Goal: Task Accomplishment & Management: Manage account settings

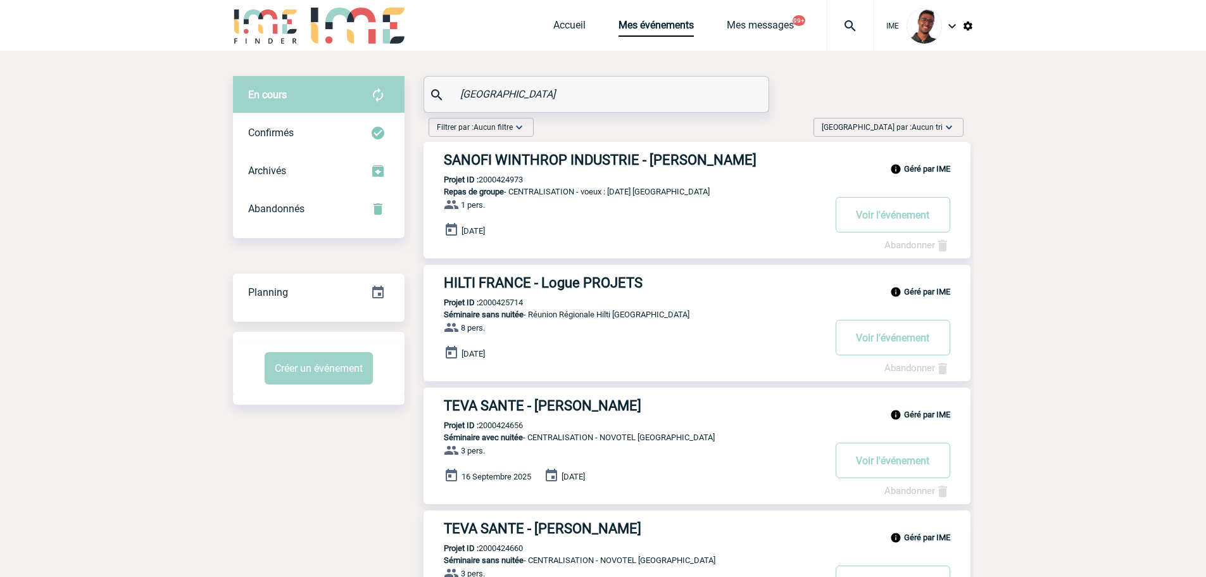
click at [517, 278] on h3 "HILTI FRANCE - Logue PROJETS" at bounding box center [634, 283] width 380 height 16
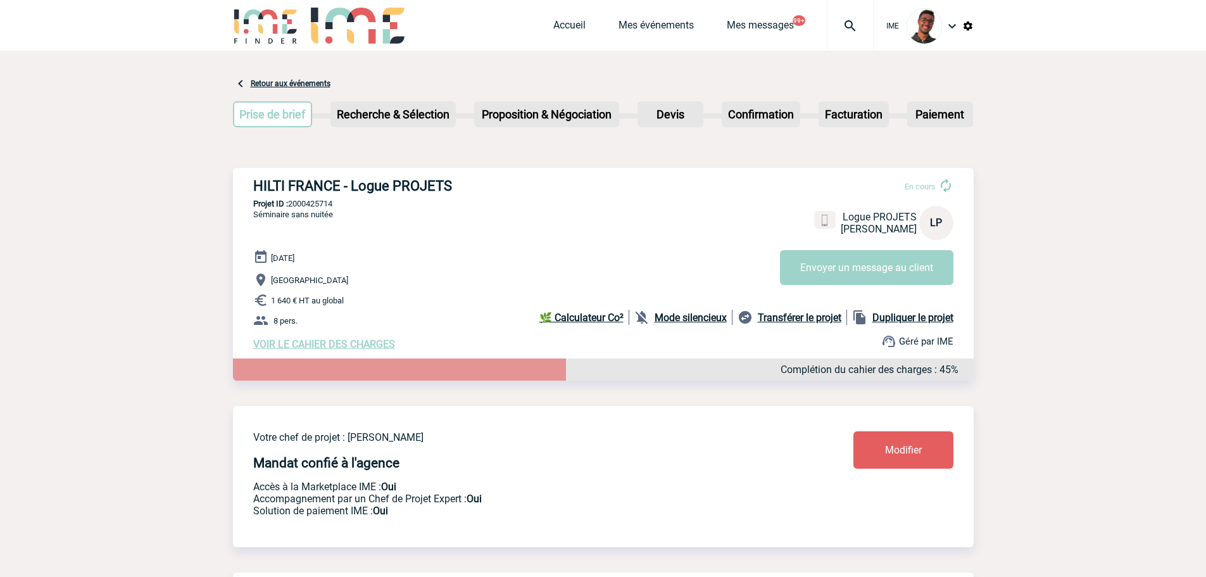
click at [677, 325] on div "Mode silencieux" at bounding box center [683, 317] width 98 height 15
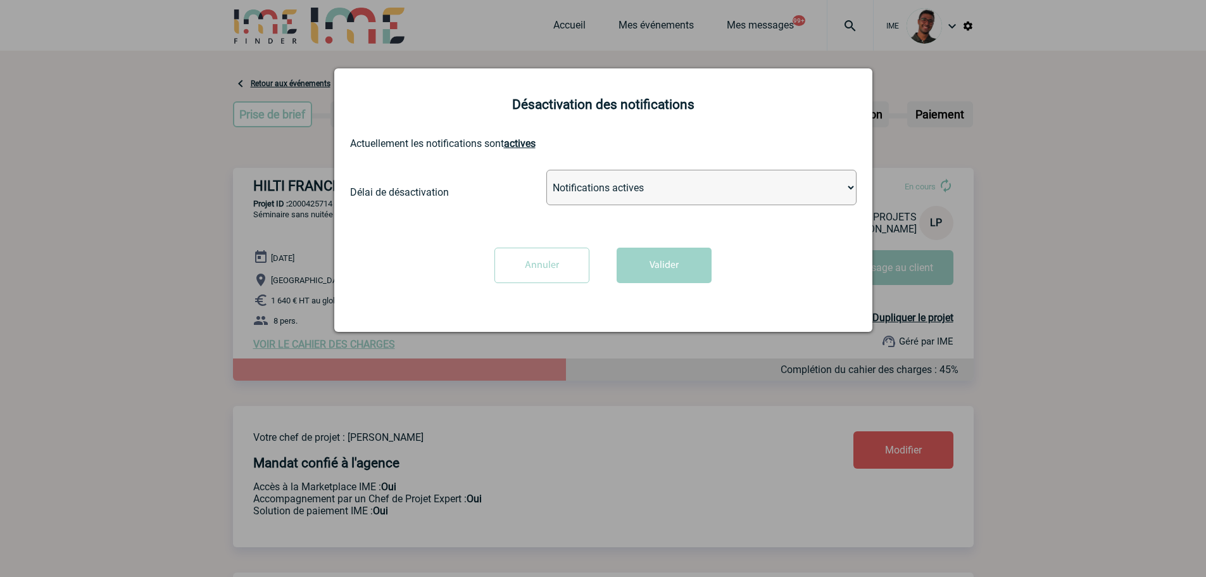
click at [556, 190] on select "Notifications actives Désactiver pour 2 heures Désactiver pour 1 semaines Désac…" at bounding box center [701, 187] width 310 height 35
select select "infinite"
click at [546, 170] on select "Notifications actives Désactiver pour 2 heures Désactiver pour 1 semaines Désac…" at bounding box center [701, 187] width 310 height 35
click at [637, 265] on button "Valider" at bounding box center [664, 265] width 95 height 35
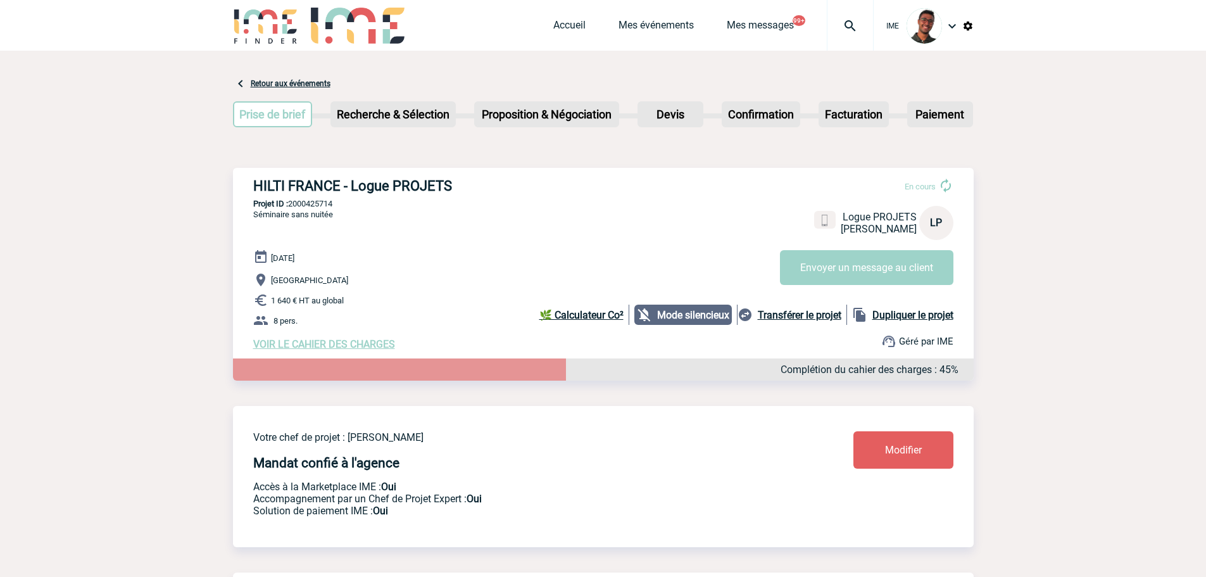
click at [321, 341] on div "07 Novembre 2025 Avignon 1 640 € HT au global 8 pers. VOIR LE CAHIER DES CHARGE…" at bounding box center [613, 299] width 720 height 101
click at [319, 344] on span "VOIR LE CAHIER DES CHARGES" at bounding box center [324, 344] width 142 height 12
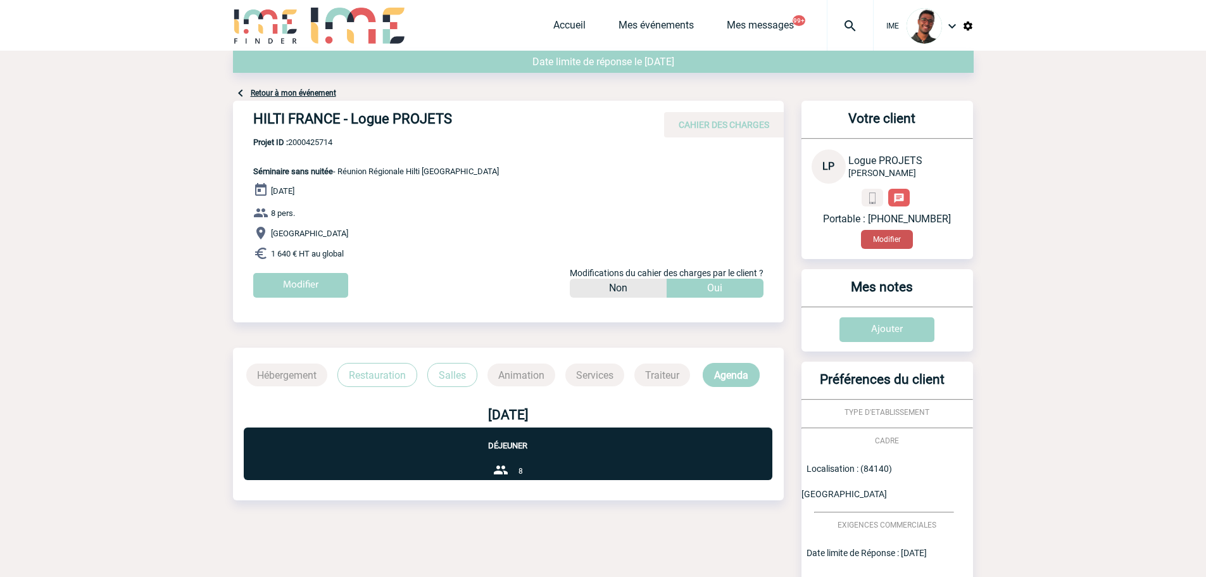
click at [882, 237] on button "Modifier" at bounding box center [887, 239] width 52 height 19
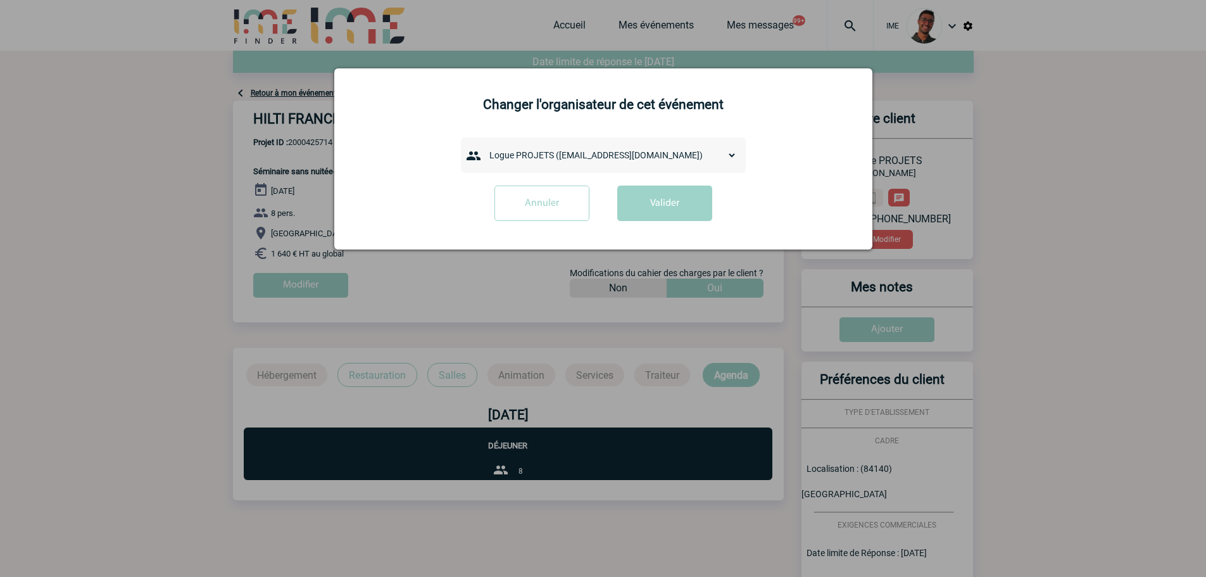
click at [508, 151] on select "admin 7068 (7068@ime-finder.com) Adrien DAVID (adrien.david@hilti.com) Alexis M…" at bounding box center [610, 155] width 253 height 18
select select "133020"
click at [484, 147] on select "admin 7068 (7068@ime-finder.com) Adrien DAVID (adrien.david@hilti.com) Alexis M…" at bounding box center [610, 155] width 253 height 18
click at [669, 215] on button "Valider" at bounding box center [664, 202] width 95 height 35
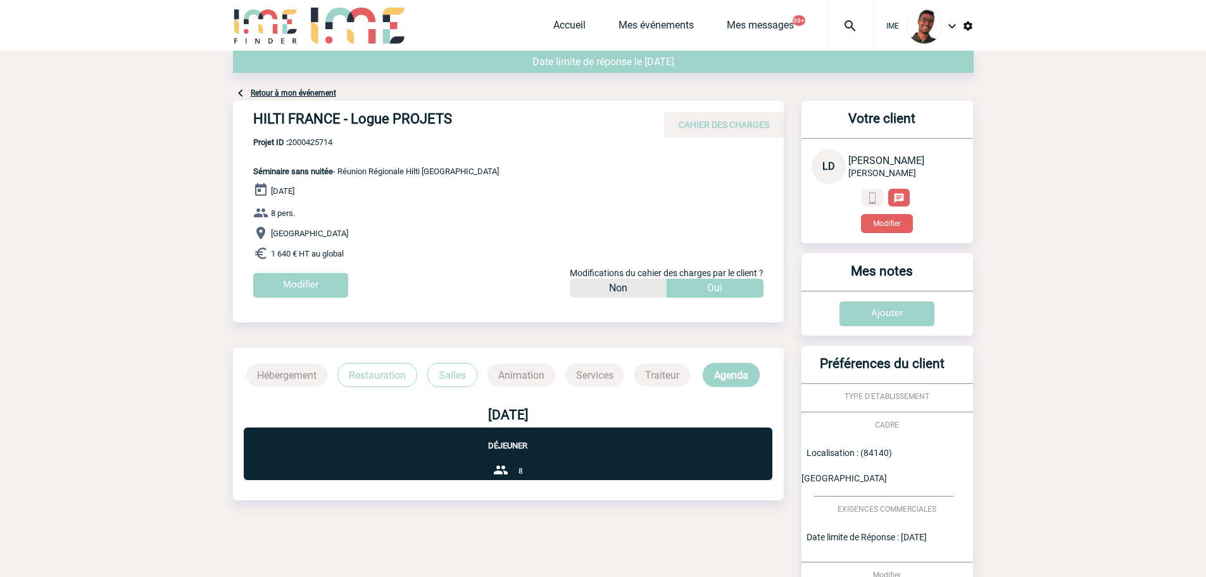
click at [287, 95] on link "Retour à mon événement" at bounding box center [293, 93] width 85 height 9
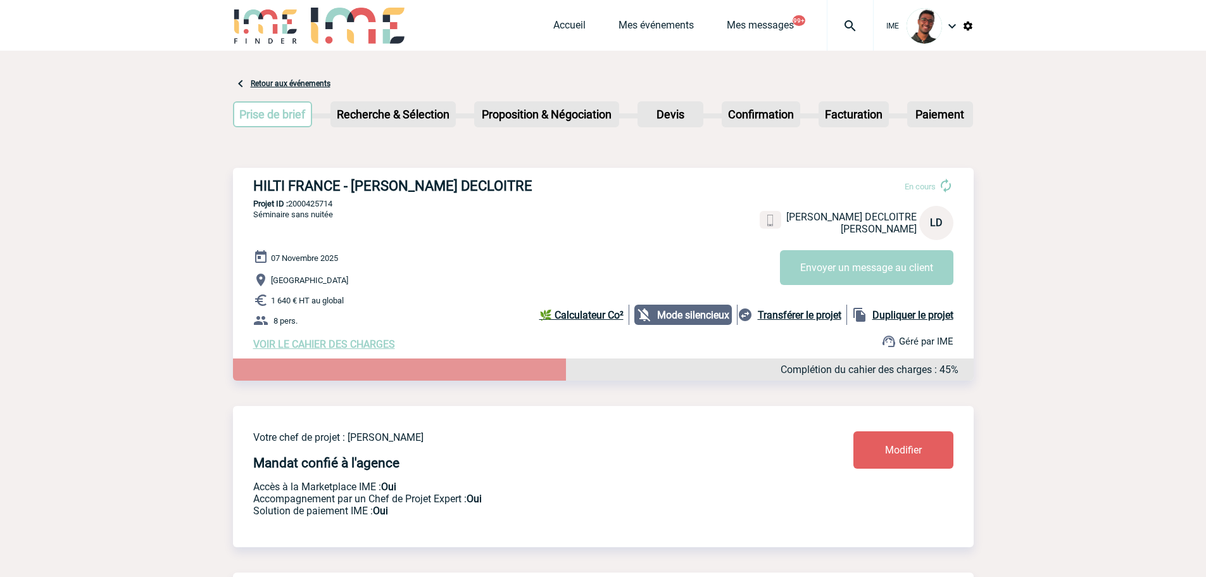
click at [890, 438] on link "Modifier" at bounding box center [903, 449] width 100 height 37
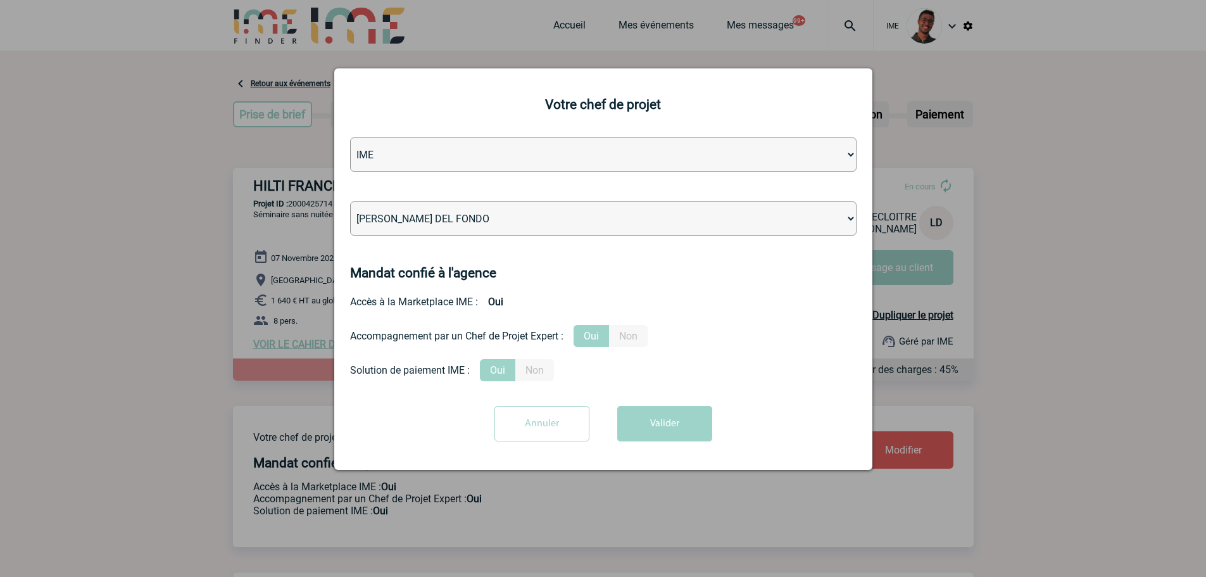
click at [568, 222] on select "Léa PITTIGLIO Yanis DE CLERCQ Victor KALB Jean-Chris NTAMACK Stefan MILADINOVIC…" at bounding box center [603, 218] width 506 height 34
select select "101028"
click at [350, 202] on select "Léa PITTIGLIO Yanis DE CLERCQ Victor KALB Jean-Chris NTAMACK Stefan MILADINOVIC…" at bounding box center [603, 218] width 506 height 34
click at [620, 429] on button "Valider" at bounding box center [664, 423] width 95 height 35
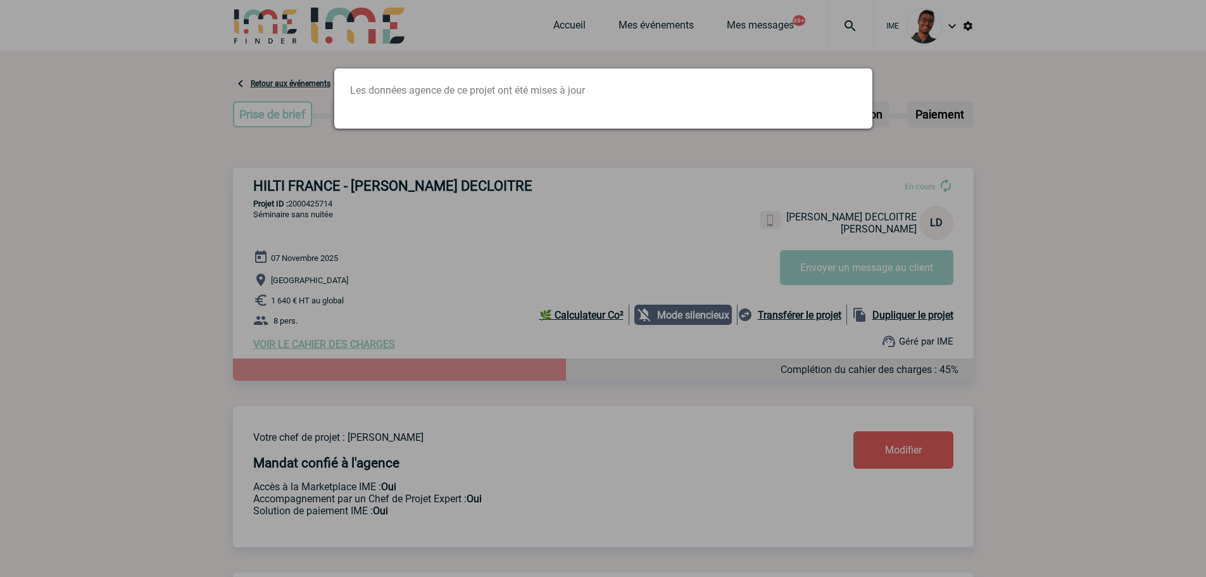
click at [444, 257] on div at bounding box center [603, 288] width 1206 height 577
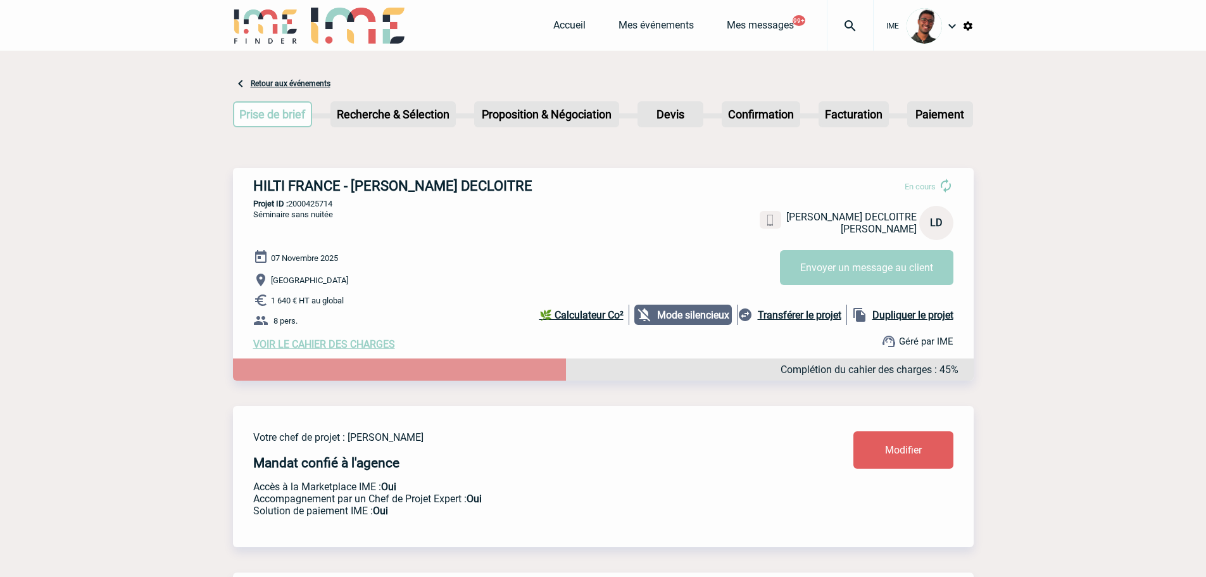
click at [308, 205] on p "Projet ID : 2000425714" at bounding box center [603, 203] width 741 height 9
copy p "2000425714"
drag, startPoint x: 346, startPoint y: 151, endPoint x: 333, endPoint y: 141, distance: 16.6
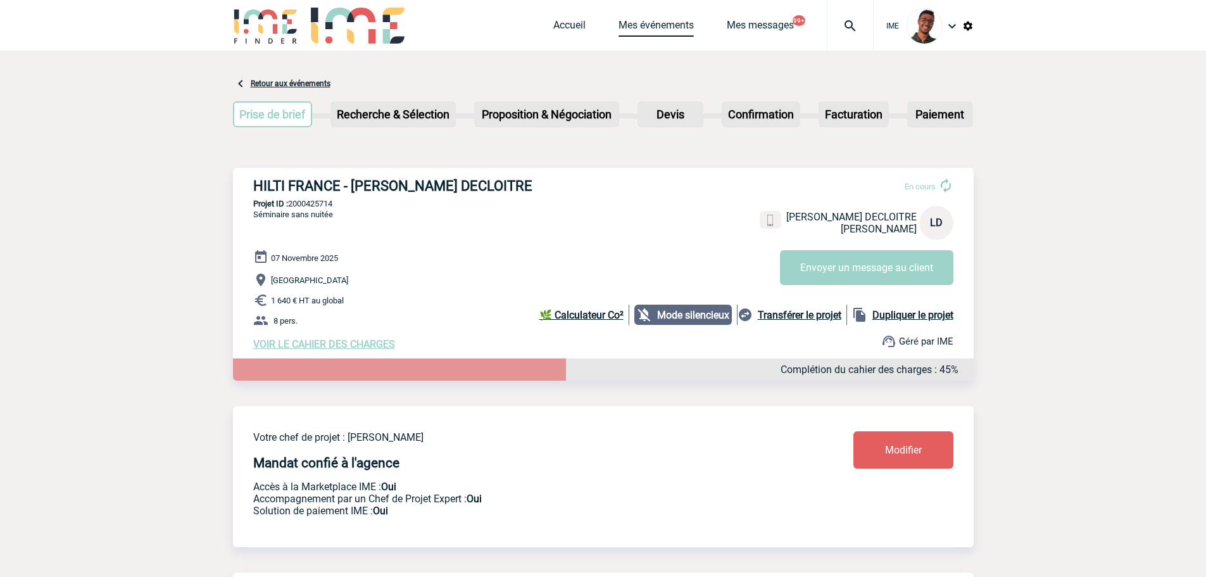
click at [648, 29] on link "Mes événements" at bounding box center [655, 28] width 75 height 18
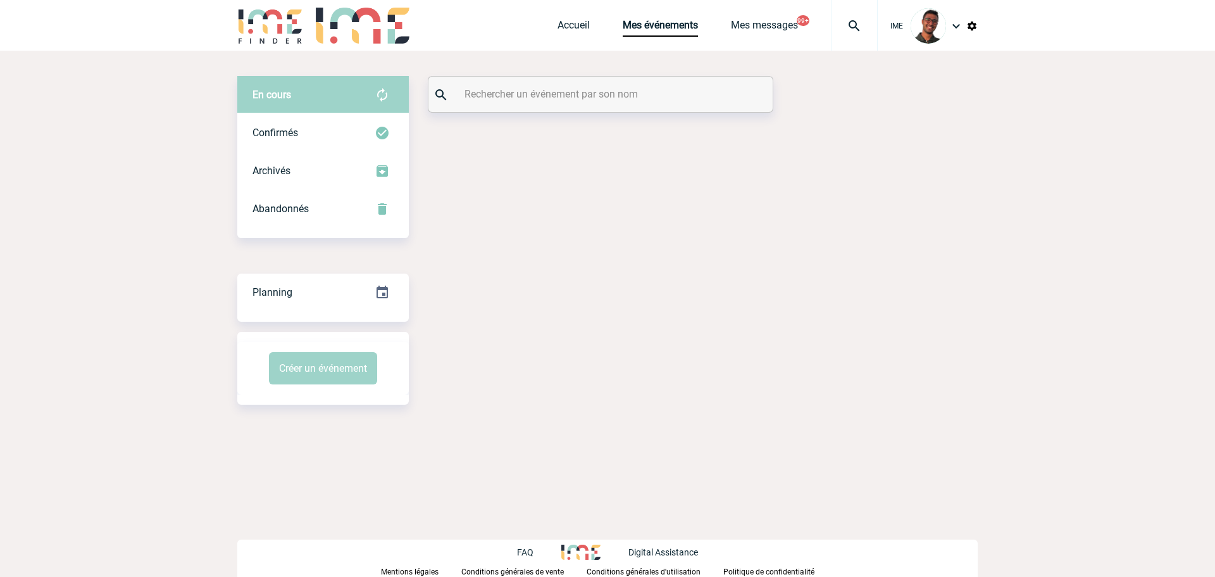
click at [529, 93] on input "text" at bounding box center [602, 94] width 282 height 18
click at [529, 93] on input "text" at bounding box center [598, 94] width 282 height 18
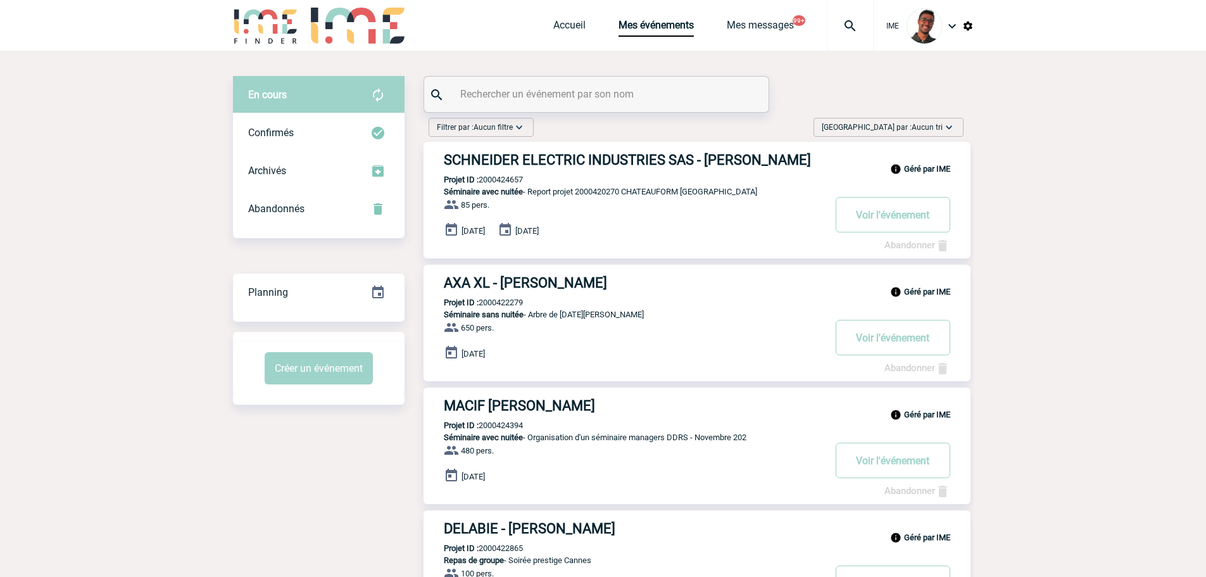
click at [529, 93] on input "text" at bounding box center [598, 94] width 282 height 18
click at [513, 94] on input "text" at bounding box center [598, 94] width 282 height 18
